Goal: Transaction & Acquisition: Purchase product/service

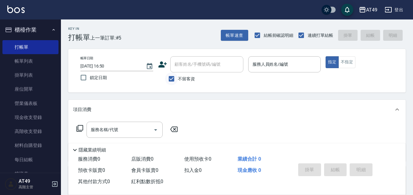
click at [172, 80] on input "不留客資" at bounding box center [171, 78] width 13 height 13
checkbox input "false"
click at [192, 61] on input "顧客姓名/手機號碼/編號" at bounding box center [202, 64] width 58 height 11
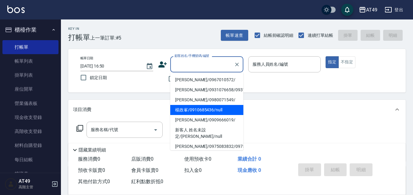
scroll to position [30, 0]
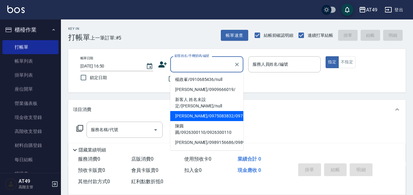
click at [207, 119] on li "[PERSON_NAME]/0975083832/0975083832" at bounding box center [206, 116] width 73 height 10
type input "[PERSON_NAME]/0975083832/0975083832"
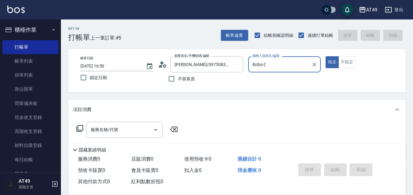
type input "Bobo-2"
click at [237, 63] on icon "Clear" at bounding box center [237, 65] width 6 height 6
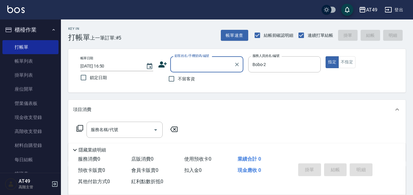
scroll to position [0, 0]
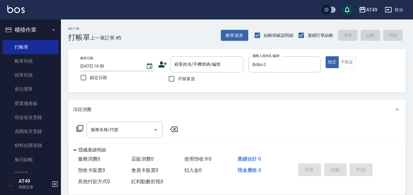
click at [190, 77] on span "不留客資" at bounding box center [186, 79] width 17 height 6
click at [178, 77] on input "不留客資" at bounding box center [171, 78] width 13 height 13
checkbox input "true"
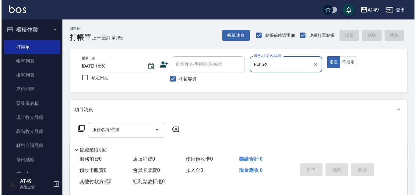
scroll to position [88, 0]
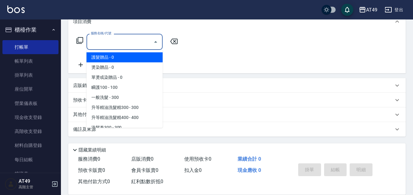
click at [138, 47] on input "服務名稱/代號" at bounding box center [120, 42] width 62 height 11
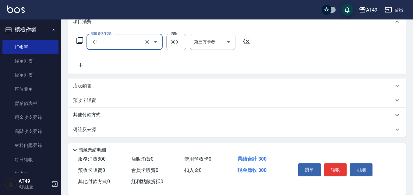
type input "一般洗髮(101)"
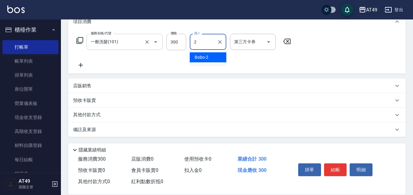
type input "Bobo-2"
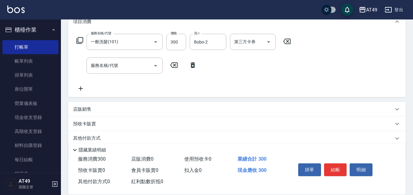
click at [336, 175] on div "掛單 結帳 明細" at bounding box center [335, 170] width 79 height 19
click at [336, 171] on button "結帳" at bounding box center [335, 170] width 23 height 13
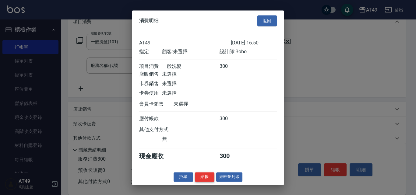
click at [207, 178] on button "結帳" at bounding box center [204, 176] width 19 height 9
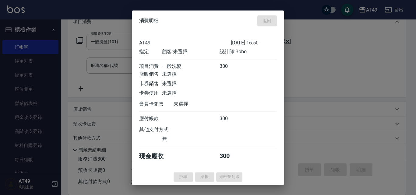
type input "[DATE] 19:35"
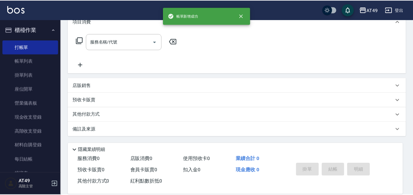
scroll to position [0, 0]
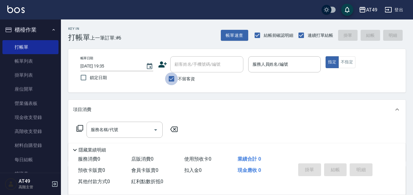
click at [174, 79] on input "不留客資" at bounding box center [171, 78] width 13 height 13
checkbox input "false"
click at [194, 65] on input "顧客姓名/手機號碼/編號" at bounding box center [202, 64] width 58 height 11
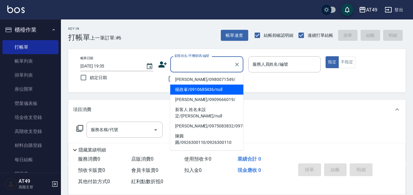
scroll to position [30, 0]
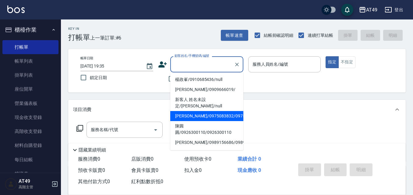
click at [202, 115] on li "[PERSON_NAME]/0975083832/0975083832" at bounding box center [206, 116] width 73 height 10
type input "[PERSON_NAME]/0975083832/0975083832"
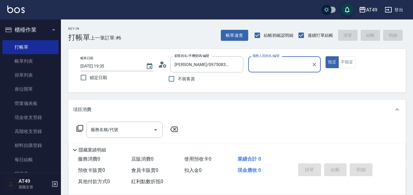
type input "Bobo-2"
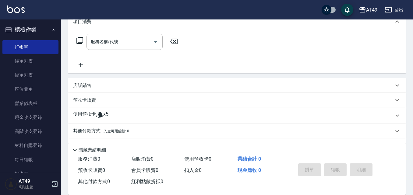
scroll to position [91, 0]
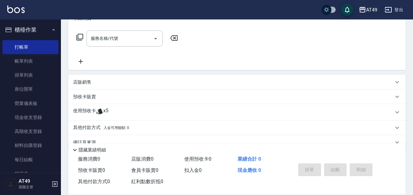
click at [84, 113] on p "使用預收卡" at bounding box center [84, 112] width 23 height 9
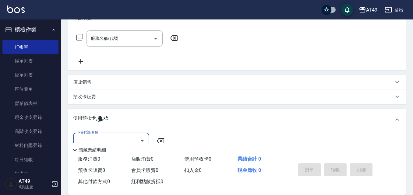
scroll to position [0, 0]
click at [97, 132] on label "卡券代號/名稱" at bounding box center [87, 132] width 20 height 5
click at [97, 136] on input "卡券代號/名稱" at bounding box center [107, 141] width 62 height 11
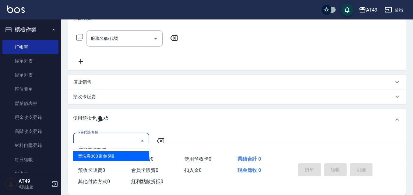
scroll to position [150, 0]
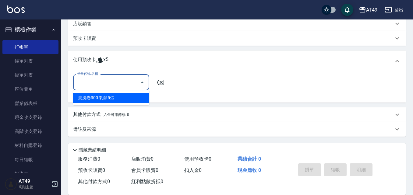
click at [118, 94] on div "賣洗卷300 剩餘5張" at bounding box center [111, 98] width 76 height 10
type input "賣洗卷300"
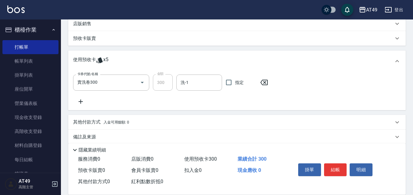
click at [201, 72] on div "使用預收卡 x5" at bounding box center [236, 61] width 337 height 21
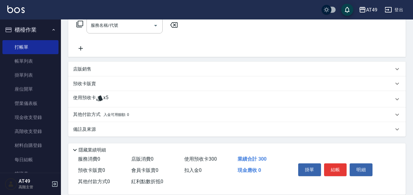
scroll to position [104, 0]
click at [200, 75] on div "店販銷售" at bounding box center [236, 69] width 337 height 15
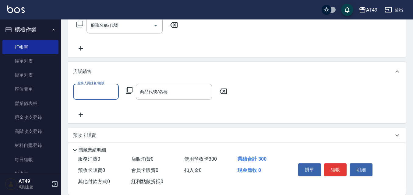
scroll to position [0, 0]
type input "2"
click at [222, 87] on div "服務人員姓名/編號 服務人員姓名/編號 商品代號/名稱 商品代號/名稱" at bounding box center [152, 92] width 158 height 16
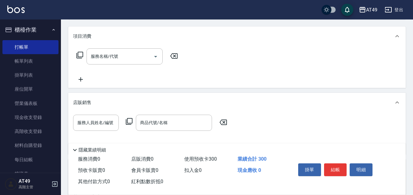
scroll to position [135, 0]
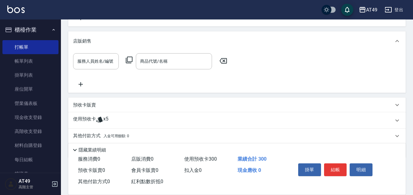
click at [100, 118] on icon at bounding box center [99, 120] width 6 height 6
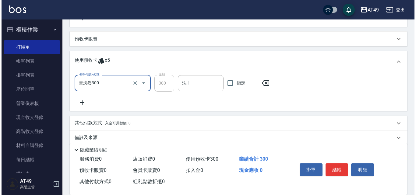
scroll to position [208, 0]
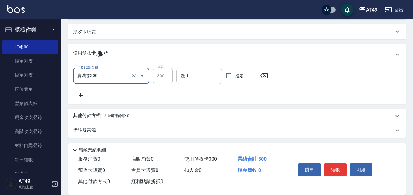
click at [183, 77] on input "洗-1" at bounding box center [199, 76] width 40 height 11
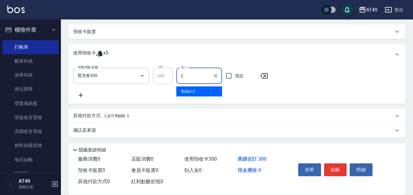
type input "Bobo-2"
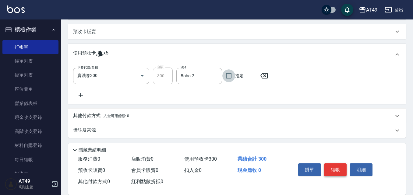
click at [331, 170] on button "結帳" at bounding box center [335, 170] width 23 height 13
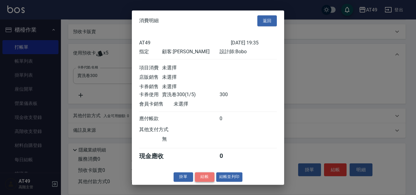
click at [207, 182] on button "結帳" at bounding box center [204, 176] width 19 height 9
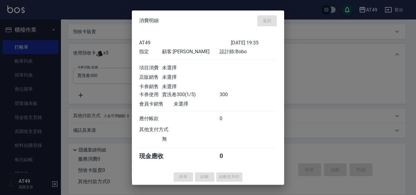
type input "[DATE] 19:36"
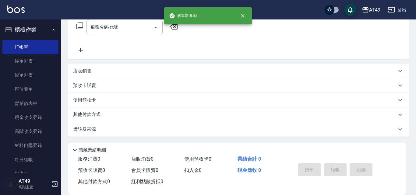
scroll to position [0, 0]
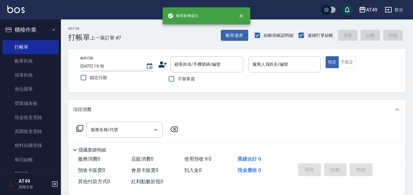
click at [187, 79] on span "不留客資" at bounding box center [186, 79] width 17 height 6
click at [178, 79] on input "不留客資" at bounding box center [171, 78] width 13 height 13
checkbox input "true"
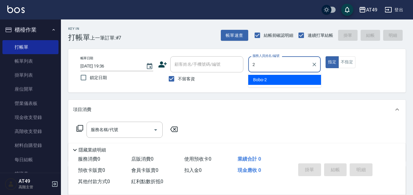
type input "Bobo-2"
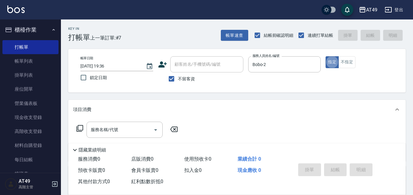
type button "true"
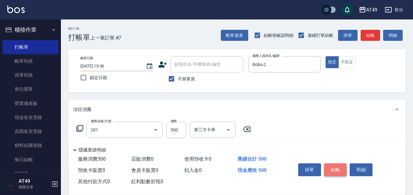
type input "精緻剪髮(201)"
click at [344, 172] on button "結帳" at bounding box center [335, 170] width 23 height 13
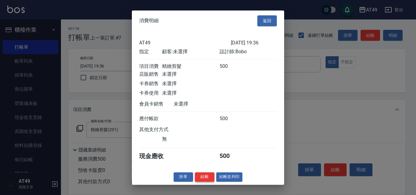
click at [208, 182] on button "結帳" at bounding box center [204, 176] width 19 height 9
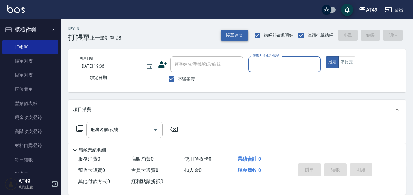
click at [235, 37] on button "帳單速查" at bounding box center [234, 35] width 27 height 11
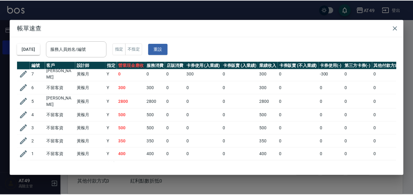
scroll to position [24, 0]
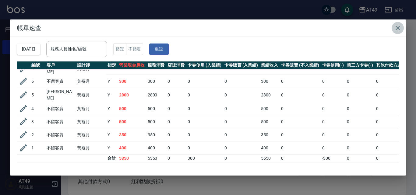
click at [398, 28] on icon "button" at bounding box center [398, 28] width 4 height 4
